Goal: Task Accomplishment & Management: Complete application form

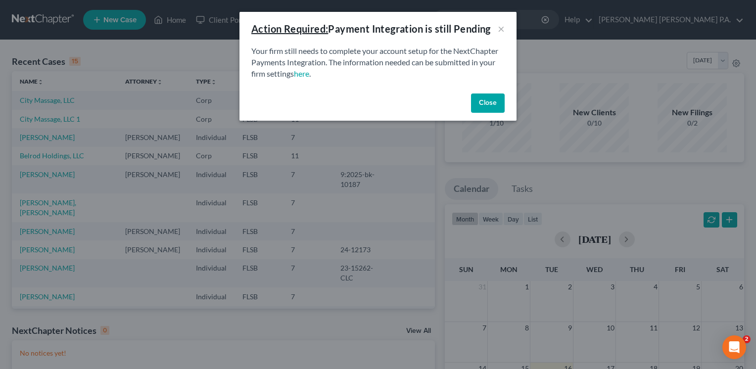
click at [481, 101] on button "Close" at bounding box center [488, 103] width 34 height 20
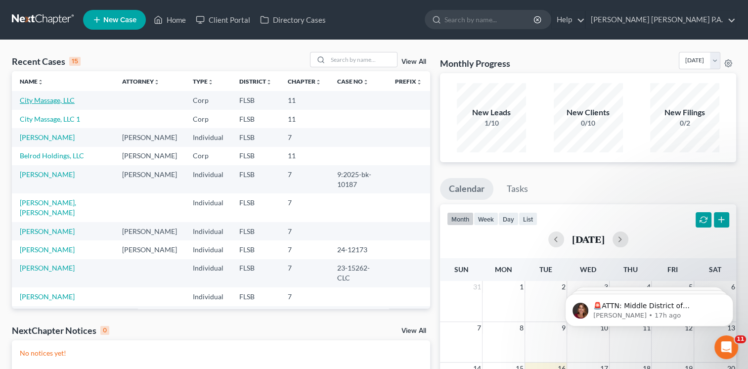
click at [42, 100] on link "City Massage, LLC" at bounding box center [47, 100] width 55 height 8
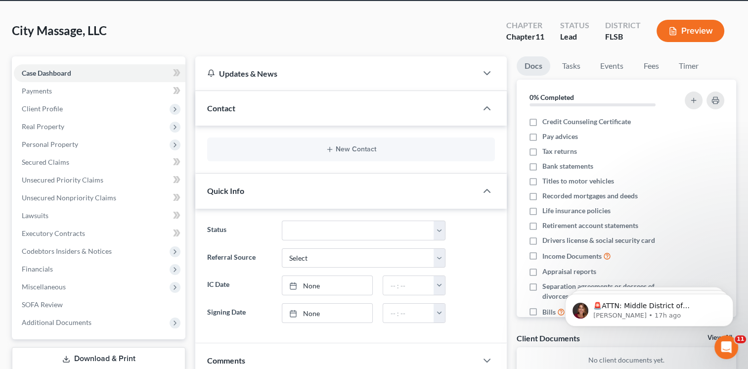
scroll to position [40, 0]
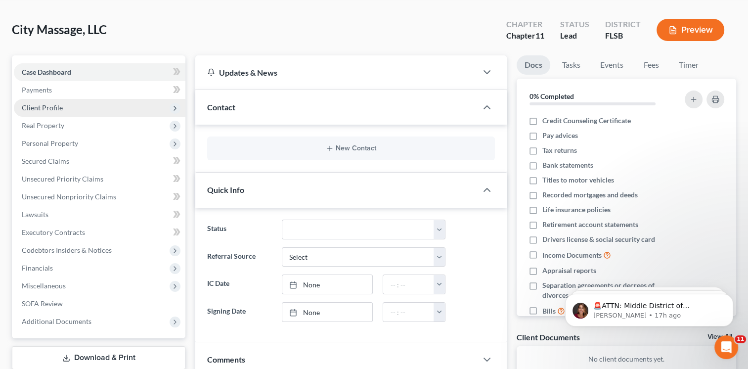
click at [53, 110] on span "Client Profile" at bounding box center [42, 107] width 41 height 8
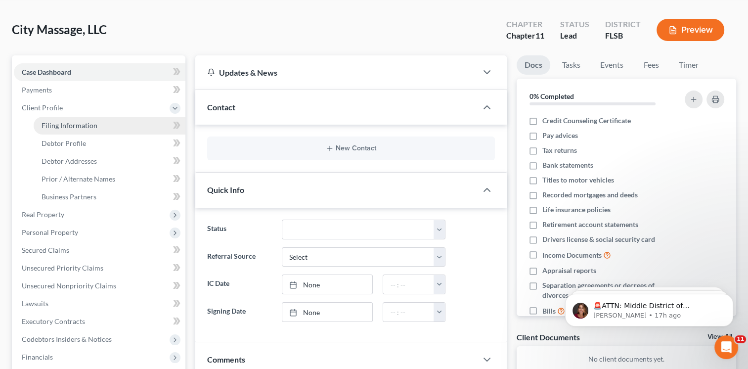
click at [68, 123] on span "Filing Information" at bounding box center [70, 125] width 56 height 8
select select "1"
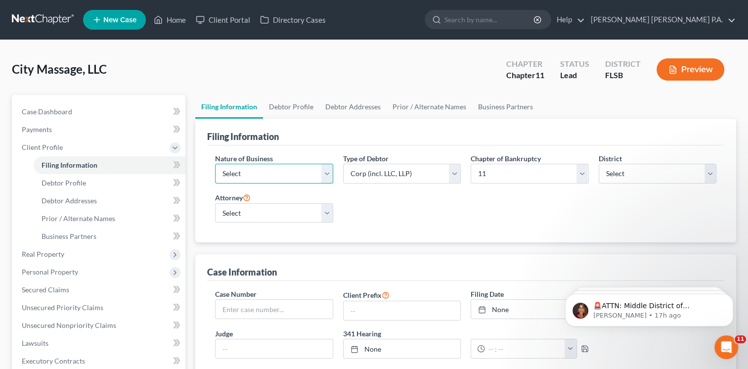
click at [328, 171] on select "Select Clearing Bank Commodity Broker Health Care Business Other Railroad Singl…" at bounding box center [274, 174] width 118 height 20
select select "3"
click at [215, 164] on select "Select Clearing Bank Commodity Broker Health Care Business Other Railroad Singl…" at bounding box center [274, 174] width 118 height 20
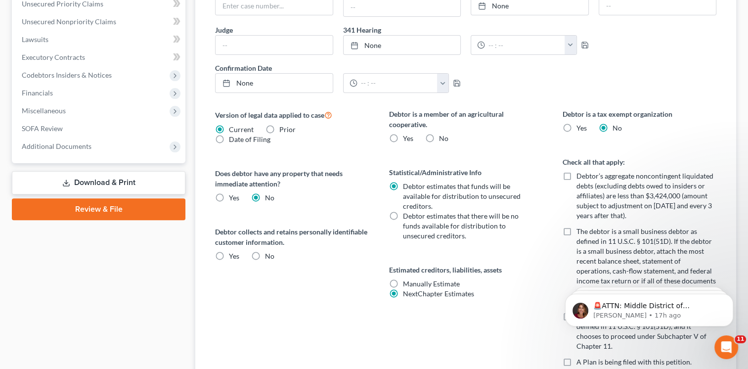
scroll to position [289, 0]
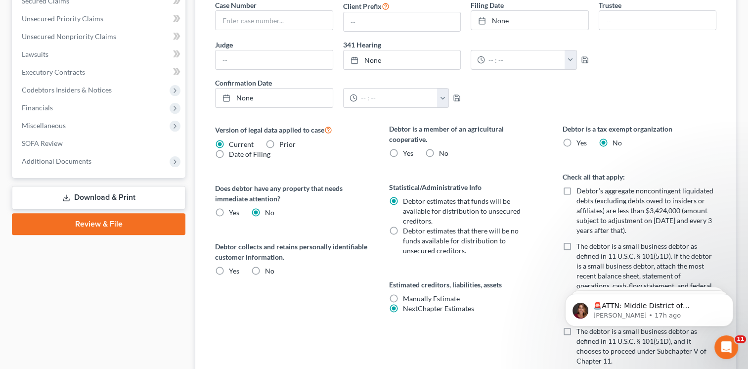
click at [439, 150] on label "No" at bounding box center [443, 153] width 9 height 10
click at [443, 150] on input "No" at bounding box center [446, 151] width 6 height 6
radio input "true"
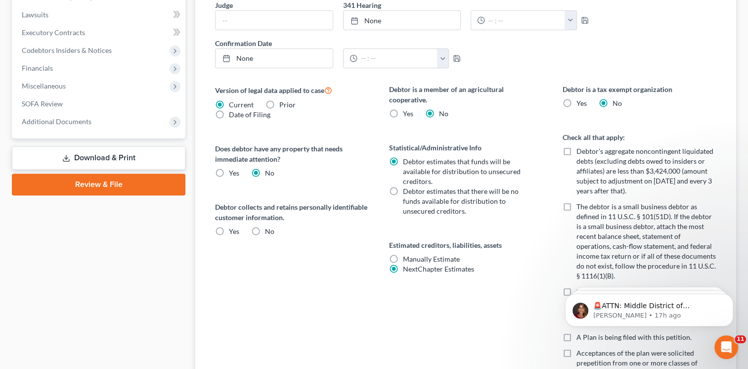
scroll to position [329, 0]
click at [577, 149] on label "Debtor’s aggregate noncontingent liquidated debts (excluding debts owed to insi…" at bounding box center [647, 170] width 140 height 49
click at [581, 149] on input "Debtor’s aggregate noncontingent liquidated debts (excluding debts owed to insi…" at bounding box center [584, 149] width 6 height 6
checkbox input "true"
click at [577, 205] on label "The debtor is a small business debtor as defined in 11 U.S.C. § 101(51D). If th…" at bounding box center [647, 240] width 140 height 79
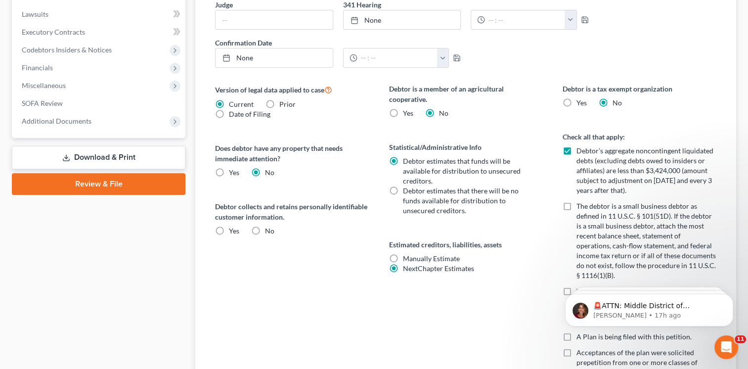
click at [581, 205] on input "The debtor is a small business debtor as defined in 11 U.S.C. § 101(51D). If th…" at bounding box center [584, 204] width 6 height 6
checkbox input "true"
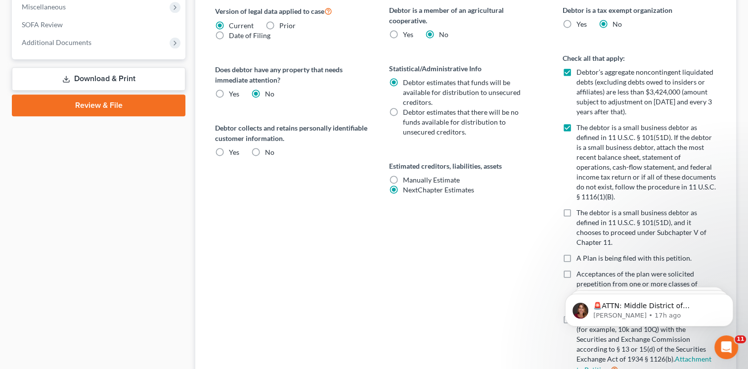
scroll to position [408, 0]
click at [577, 207] on label "The debtor is a small business debtor as defined in 11 U.S.C. § 101(51D), and i…" at bounding box center [647, 227] width 140 height 40
click at [581, 207] on input "The debtor is a small business debtor as defined in 11 U.S.C. § 101(51D), and i…" at bounding box center [584, 210] width 6 height 6
checkbox input "true"
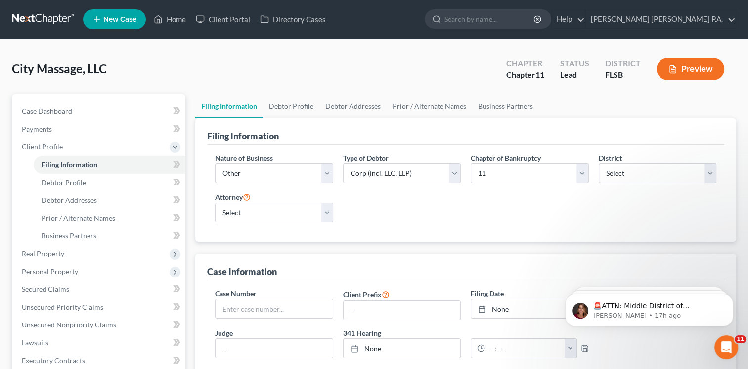
scroll to position [0, 0]
click at [69, 183] on span "Debtor Profile" at bounding box center [64, 183] width 45 height 8
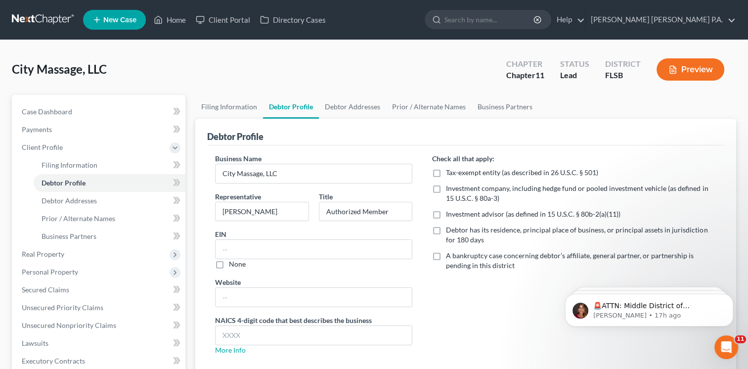
click at [446, 229] on label "Debtor has its residence, principal place of business, or principal assets in j…" at bounding box center [581, 235] width 271 height 20
click at [450, 229] on input "Debtor has its residence, principal place of business, or principal assets in j…" at bounding box center [453, 228] width 6 height 6
checkbox input "true"
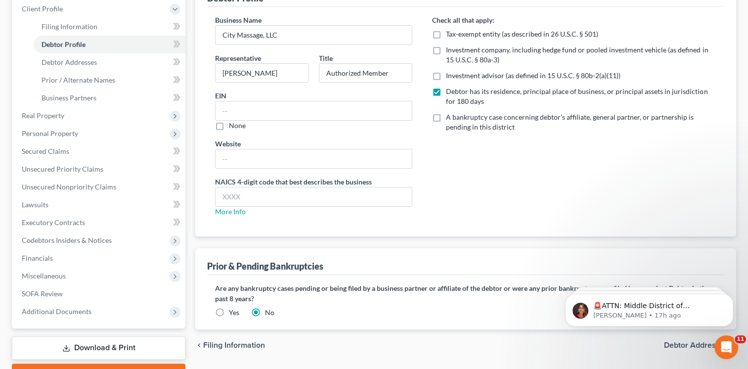
scroll to position [147, 0]
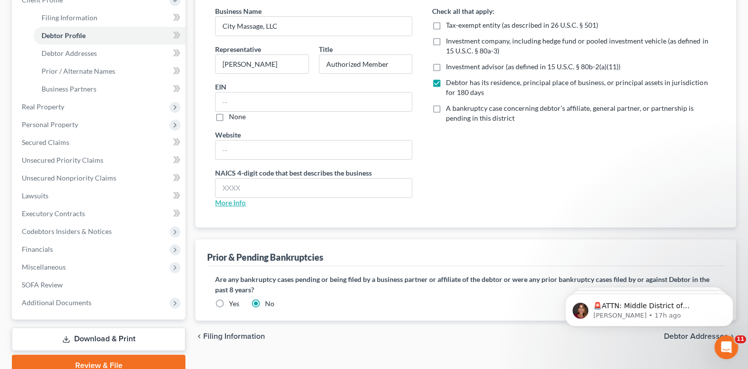
click at [239, 201] on link "More Info" at bounding box center [230, 202] width 31 height 8
click at [297, 188] on input "text" at bounding box center [314, 188] width 196 height 19
type input "812199"
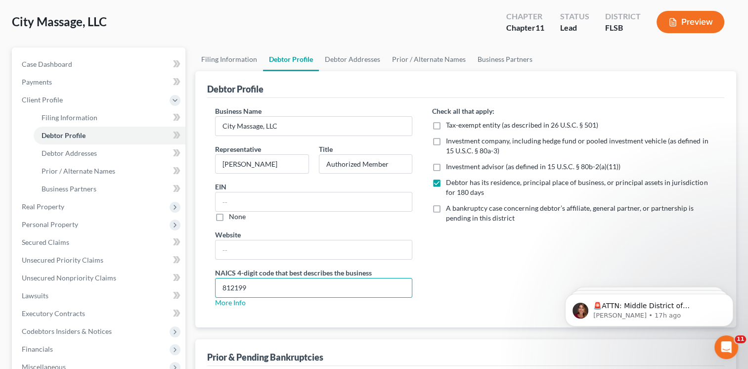
scroll to position [47, 0]
click at [295, 203] on input "text" at bounding box center [314, 201] width 196 height 19
paste input "[US_EMPLOYER_IDENTIFICATION_NUMBER]"
type input "[US_EMPLOYER_IDENTIFICATION_NUMBER]"
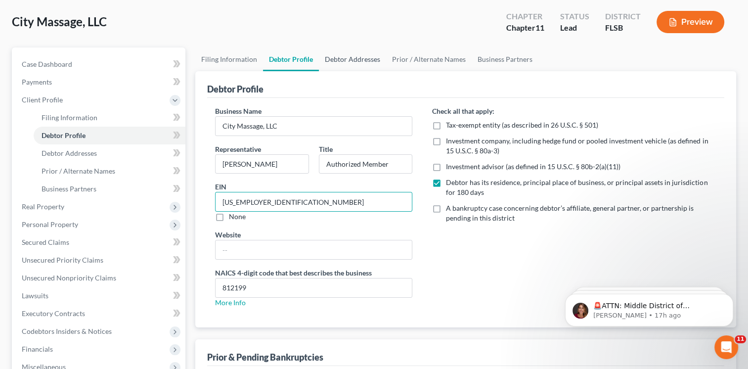
click at [354, 60] on link "Debtor Addresses" at bounding box center [352, 59] width 67 height 24
